Goal: Use online tool/utility: Use online tool/utility

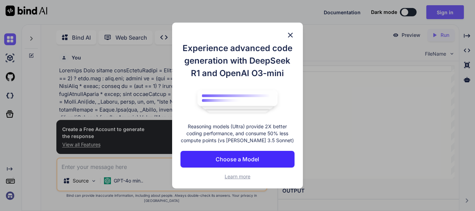
type textarea "x"
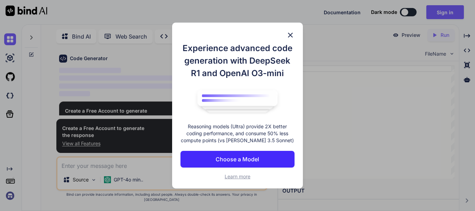
click at [240, 158] on p "Choose a Model" at bounding box center [237, 159] width 43 height 8
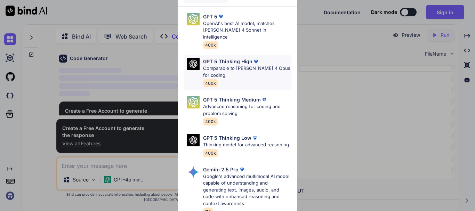
click at [228, 65] on p "Comparable to [PERSON_NAME] 4 Opus for coding" at bounding box center [247, 72] width 88 height 14
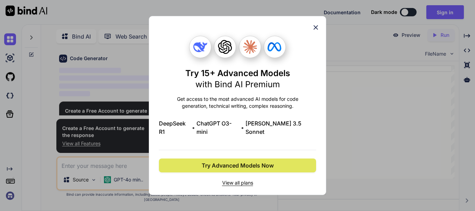
click at [240, 162] on span "Try Advanced Models Now" at bounding box center [238, 165] width 72 height 8
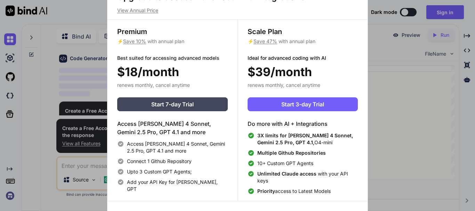
scroll to position [3, 0]
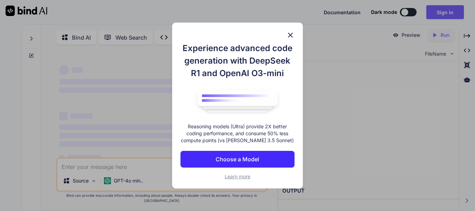
scroll to position [765, 0]
click at [289, 33] on img at bounding box center [290, 35] width 8 height 8
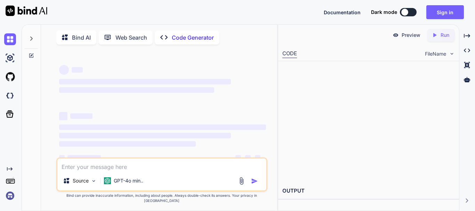
scroll to position [0, 0]
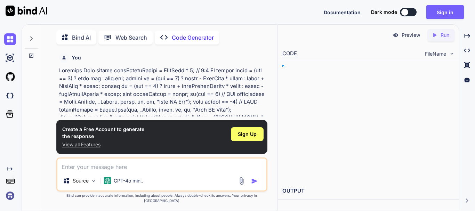
type textarea "x"
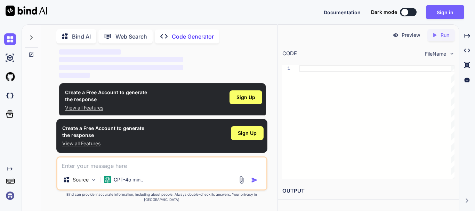
scroll to position [240, 0]
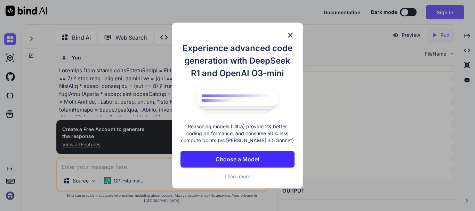
type textarea "x"
